Goal: Obtain resource: Download file/media

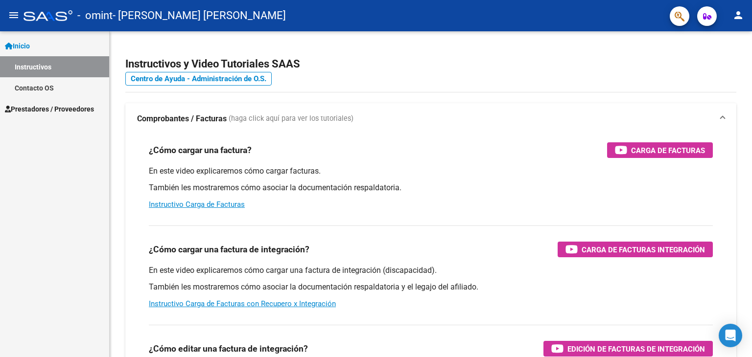
click at [44, 69] on link "Instructivos" at bounding box center [54, 66] width 109 height 21
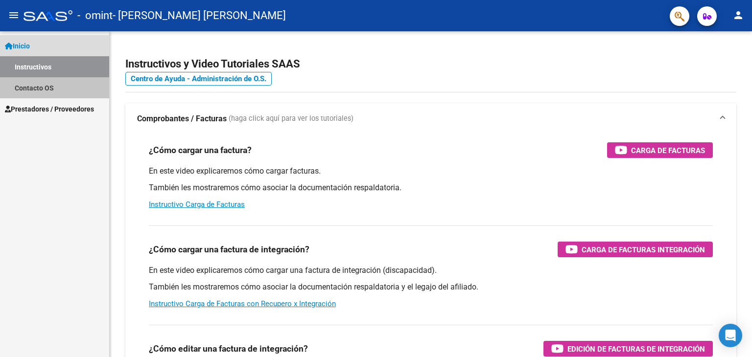
click at [43, 90] on link "Contacto OS" at bounding box center [54, 87] width 109 height 21
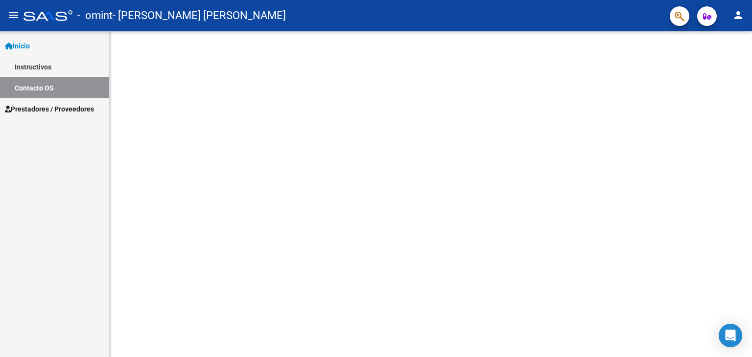
click at [53, 110] on span "Prestadores / Proveedores" at bounding box center [49, 109] width 89 height 11
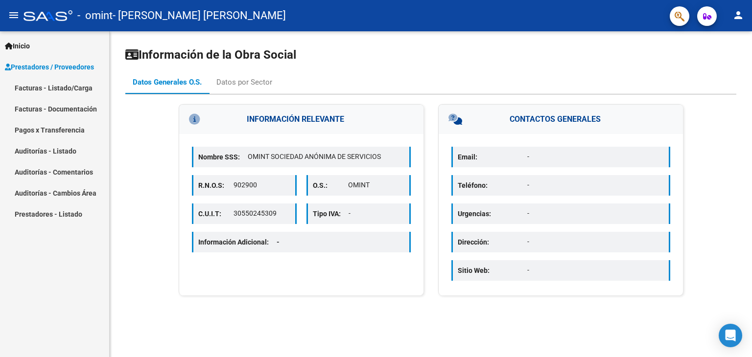
click at [58, 85] on link "Facturas - Listado/Carga" at bounding box center [54, 87] width 109 height 21
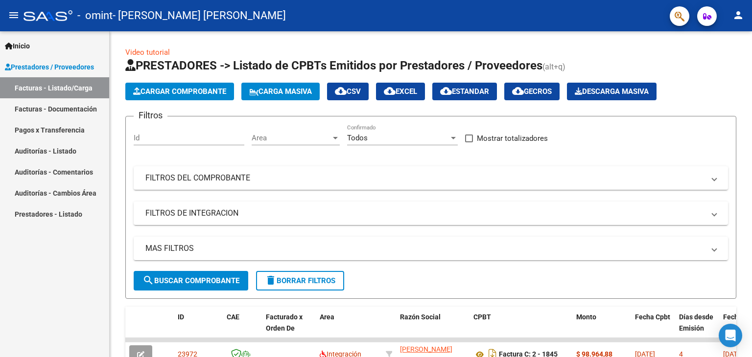
click at [55, 111] on link "Facturas - Documentación" at bounding box center [54, 108] width 109 height 21
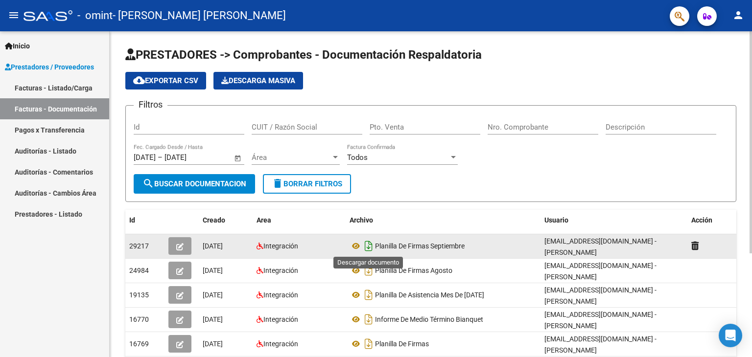
click at [370, 241] on icon "Descargar documento" at bounding box center [368, 246] width 13 height 16
click at [740, 16] on mat-icon "person" at bounding box center [738, 15] width 12 height 12
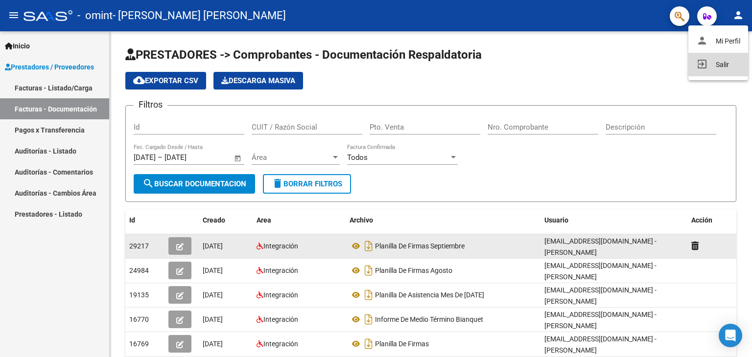
click at [722, 65] on button "exit_to_app Salir" at bounding box center [718, 64] width 60 height 23
